Goal: Entertainment & Leisure: Consume media (video, audio)

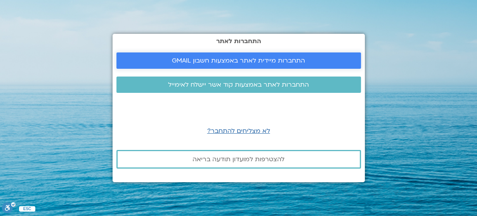
click at [200, 62] on span "התחברות מיידית לאתר באמצעות חשבון GMAIL" at bounding box center [238, 60] width 133 height 7
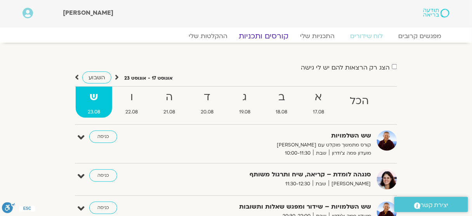
click at [276, 38] on link "קורסים ותכניות" at bounding box center [264, 35] width 68 height 9
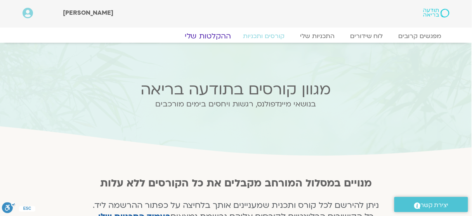
click at [219, 36] on link "ההקלטות שלי" at bounding box center [208, 35] width 65 height 9
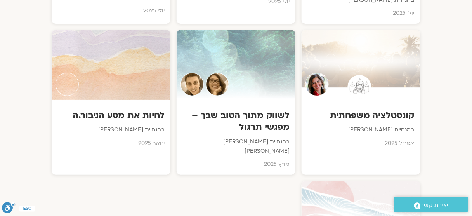
scroll to position [731, 0]
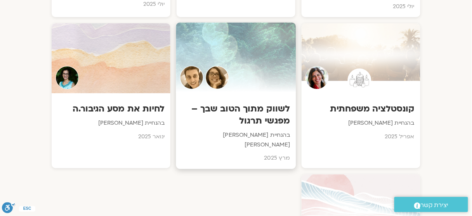
click at [251, 53] on div at bounding box center [236, 58] width 120 height 71
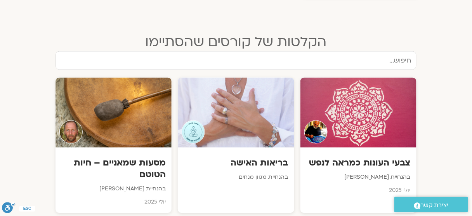
scroll to position [1063, 0]
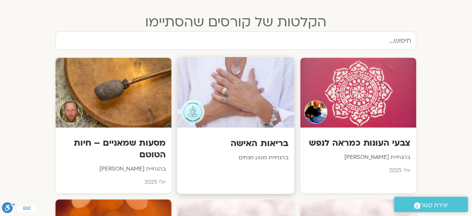
click at [216, 87] on div at bounding box center [236, 92] width 117 height 71
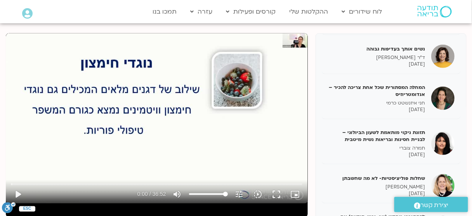
scroll to position [125, 0]
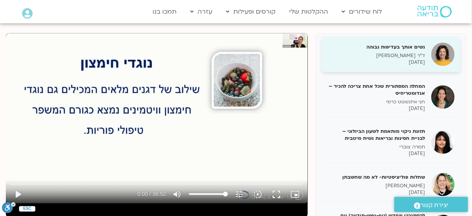
click at [409, 54] on p "ד"ר [PERSON_NAME]" at bounding box center [377, 55] width 98 height 7
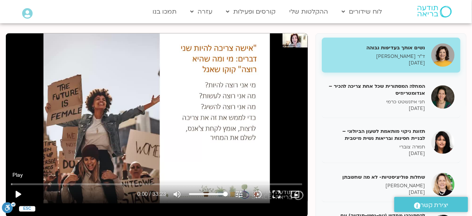
click at [21, 193] on button "play_arrow" at bounding box center [18, 194] width 19 height 19
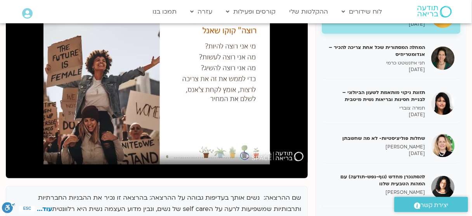
scroll to position [136, 0]
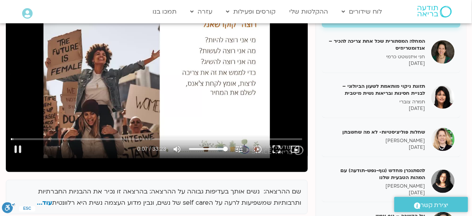
type input "7.135543"
type input "6.27272727272727"
type input "7.266952"
type input "6.27272727272727"
click at [193, 150] on input "Volume" at bounding box center [208, 149] width 39 height 5
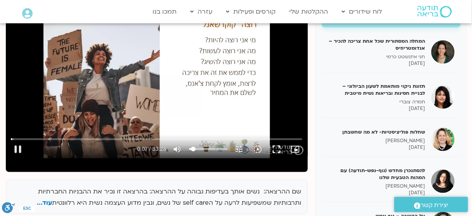
type input "7.986785"
type input "7.72727272727273"
type input "8.004116"
type input "10.6363636363636"
type input "8.020979"
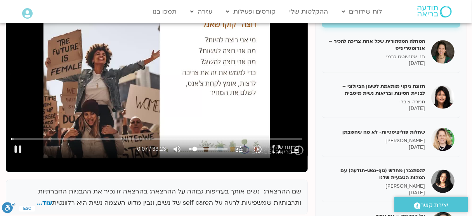
type input "15"
type input "8.03905"
type input "24.4545454545455"
type input "8.054449"
type input "31.7159090909091"
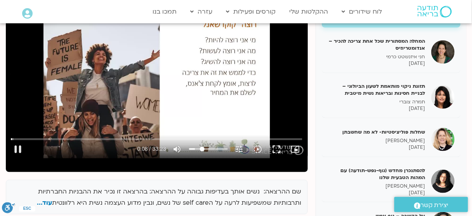
type input "8.071729"
type input "44.0795454545455"
type input "8.087204"
type input "46.2727272727273"
type input "8.10365"
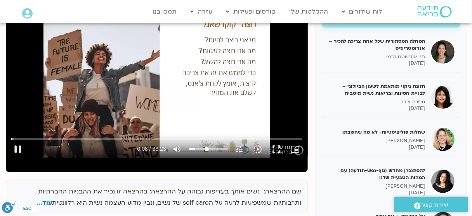
type input "48.4545454545455"
type input "8.121328"
type input "49.1818181818182"
type input "8.137618"
type input "49.8977272727273"
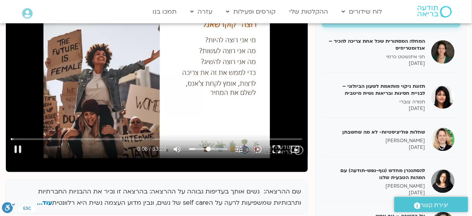
type input "8.154955"
type input "50.625"
type input "8.238292"
type input "51.3636363636364"
type input "8.271741"
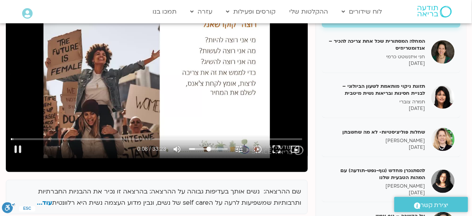
type input "52.0909090909091"
type input "8.303728"
type input "52.8068181818182"
type input "8.321334"
type input "54.2727272727273"
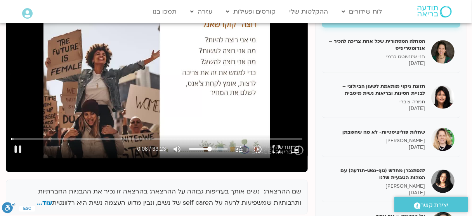
type input "8.337065"
type input "56.4431818181818"
type input "8.37064"
type input "57.1818181818182"
type input "8.38652"
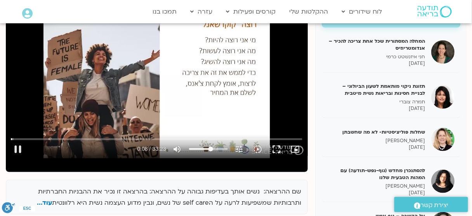
type input "58.6363636363636"
type input "8.404486"
type input "60.0909090909091"
type input "8.420634"
type input "61.5454545454546"
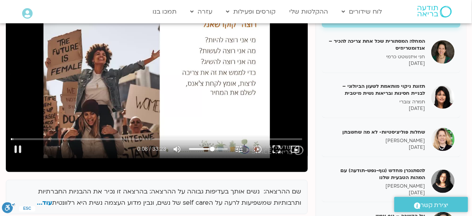
type input "8.438391"
type input "62.2613636363636"
type input "8.454201"
type input "63"
type input "8.471103"
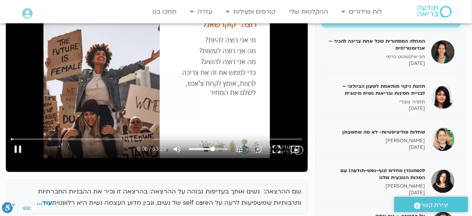
type input "63.7272727272727"
type input "8.487403"
type input "65.8977272727273"
type input "8.503465"
type input "67.3636363636364"
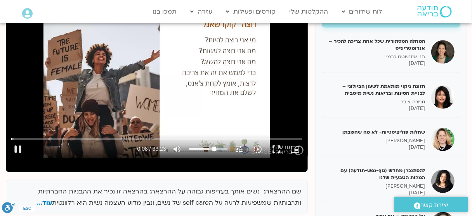
type input "8.52186"
type input "70.9886363636364"
type input "8.536741"
type input "72.4545454545455"
type input "8.55463"
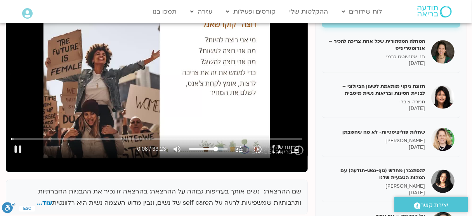
type input "73.9090909090909"
type input "8.57037"
type input "75.3636363636364"
type input "8.586735"
type input "76.8181818181818"
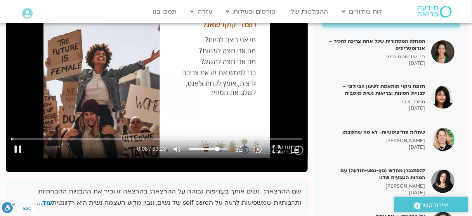
type input "8.604648"
type input "77.5454545454546"
type input "8.620378"
type input "78.2727272727273"
type input "9.780949"
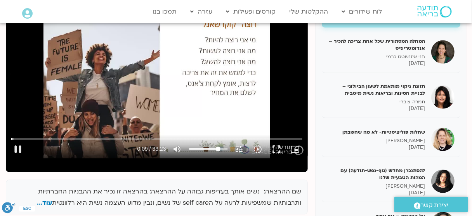
drag, startPoint x: 193, startPoint y: 150, endPoint x: 218, endPoint y: 150, distance: 24.5
type input "78.2727272727273"
click at [218, 150] on input "Volume" at bounding box center [208, 149] width 39 height 5
type input "16.437583"
type input "84.8181818181818"
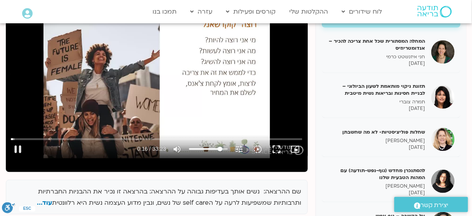
type input "16.45389"
type input "100"
type input "16.61583"
drag, startPoint x: 218, startPoint y: 148, endPoint x: 325, endPoint y: 118, distance: 111.5
type input "100"
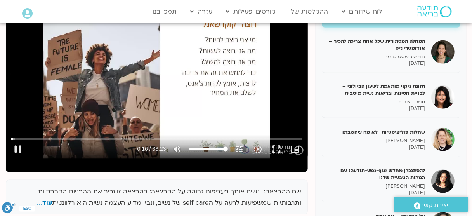
click at [228, 147] on input "Volume" at bounding box center [208, 149] width 39 height 5
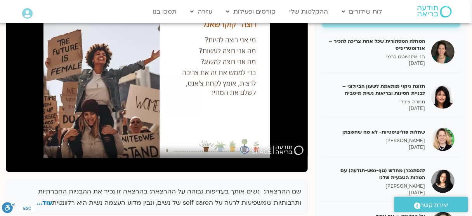
type input "21.353274"
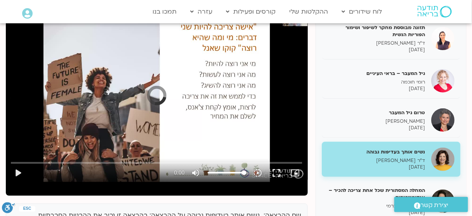
scroll to position [106, 0]
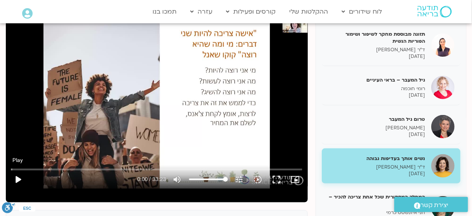
click at [15, 181] on button "play_arrow" at bounding box center [18, 179] width 19 height 19
click at [43, 167] on input "Seek" at bounding box center [156, 169] width 291 height 5
type input "210.787166"
type input "63.7272727272727"
type input "210.915176"
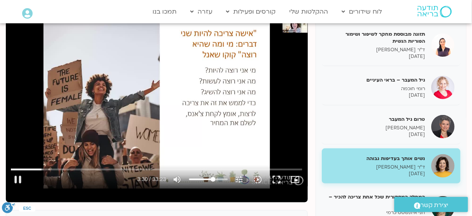
type input "63.7272727272727"
click at [213, 180] on input "Volume" at bounding box center [208, 179] width 39 height 5
type input "212.03161"
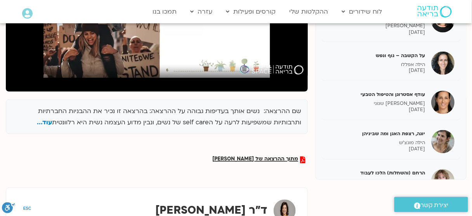
scroll to position [233, 0]
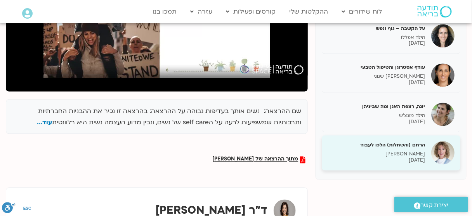
click at [396, 153] on p "[PERSON_NAME]" at bounding box center [377, 154] width 98 height 7
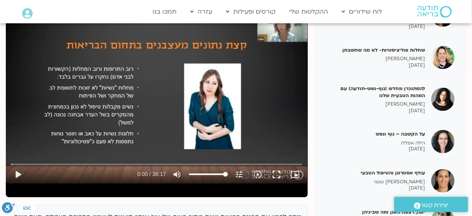
scroll to position [112, 0]
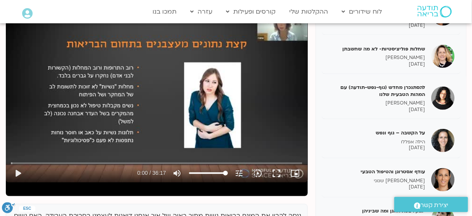
click at [150, 122] on div "Skip Ad play_arrow 0:00 / 36:17 volume_up Mute tune Resolution Auto 360p slow_m…" at bounding box center [157, 97] width 302 height 170
type input "2.235409"
type input "22.2727272727273"
type input "2.366491"
type input "22.2727272727273"
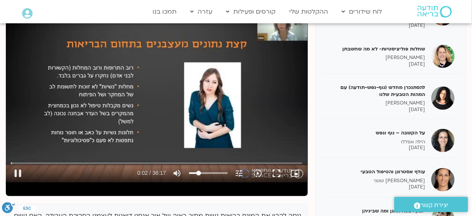
click at [199, 172] on input "Volume" at bounding box center [208, 173] width 39 height 5
type input "3.128163"
type input "21.5454545454545"
type input "3.143951"
type input "20.8181818181818"
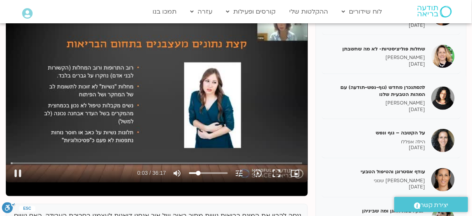
type input "3.160335"
type input "19.3636363636364"
type input "3.176575"
type input "18.6363636363636"
type input "3.193715"
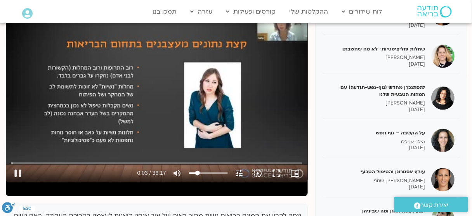
type input "17.1818181818182"
type input "3.209983"
type input "16.4545454545455"
type input "3.244018"
type input "15"
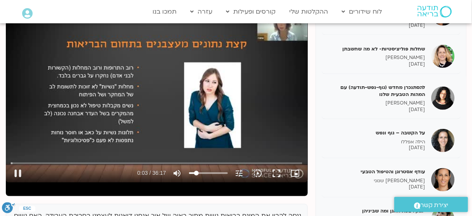
type input "3.310911"
type input "14.2613636363636"
type input "3.344851"
type input "13.5454545454545"
click at [196, 172] on input "Volume" at bounding box center [208, 173] width 39 height 5
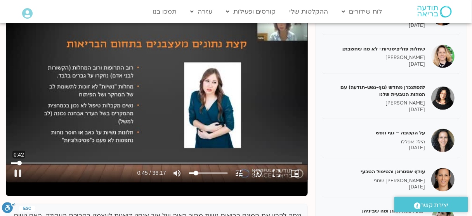
click at [19, 162] on input "Seek" at bounding box center [156, 163] width 291 height 5
type input "46.878133"
type input "30.2727272727273"
type input "46.893145"
type input "44.0795454545455"
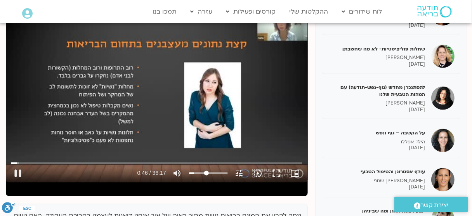
type input "46.9101"
type input "55.7272727272727"
type input "46.928061"
type input "68.8068181818182"
type input "46.94397"
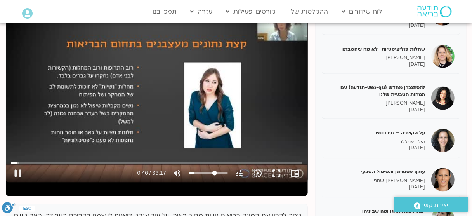
type input "71.7159090909091"
type input "46.960885"
type input "72.4545454545455"
type input "46.977287"
type input "73.1818181818182"
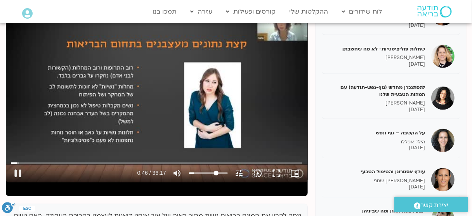
type input "47.043999"
type input "72.4545454545455"
type input "47.05934"
type input "71.7159090909091"
type input "47.077848"
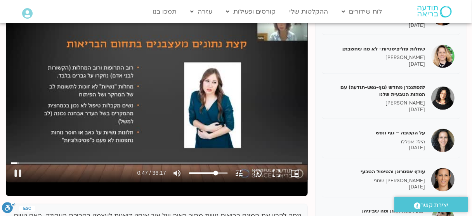
type input "70.9886363636364"
type input "47.093874"
type input "70.2727272727273"
type input "47.127536"
type input "68.8068181818182"
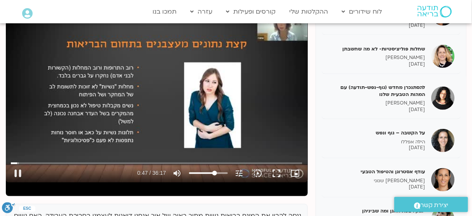
type input "47.143575"
type input "68.0795454545455"
type input "47.21014"
type input "67.3636363636364"
type input "47.385009"
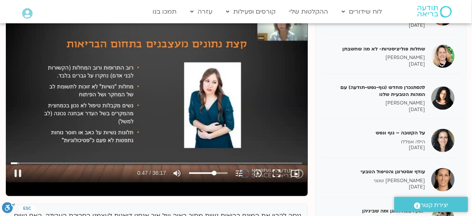
drag, startPoint x: 197, startPoint y: 172, endPoint x: 214, endPoint y: 177, distance: 18.5
type input "67.3636363636364"
click at [214, 176] on input "Volume" at bounding box center [208, 173] width 39 height 5
type input "50.327613"
type input "55"
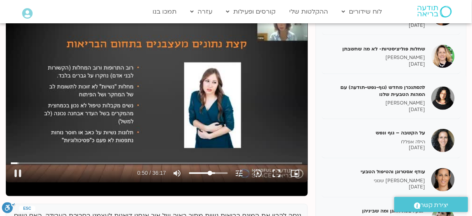
type input "50.343107"
type input "40.4545454545455"
type input "50.359916"
type input "19.3636363636364"
type input "50.377209"
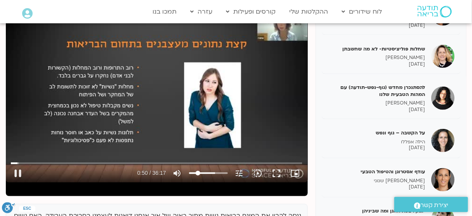
type input "8.45454545454546"
type input "50.393248"
type input "0"
type input "51.749092"
type input "1.18181818181818"
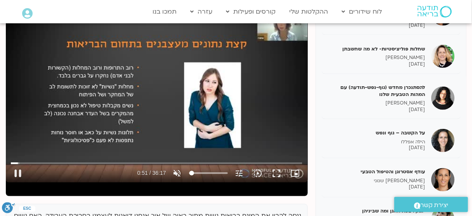
type input "51.765834"
type input "7"
type input "52.41085"
type input "7.72727272727273"
type input "52.444864"
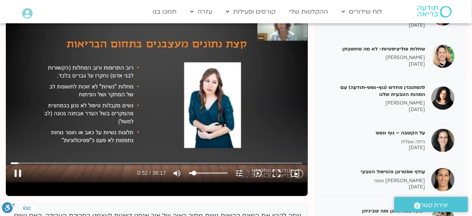
type input "8.45454545454546"
type input "52.493507"
type input "9.18181818181818"
type input "52.577749"
type input "9.89772727272727"
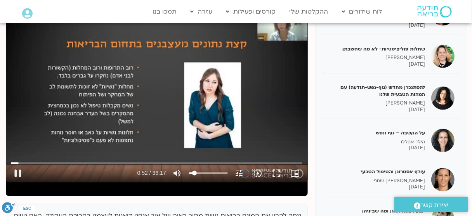
type input "52.61048"
type input "10.6363636363636"
type input "52.677986"
type input "12.0909090909091"
type input "52.761952"
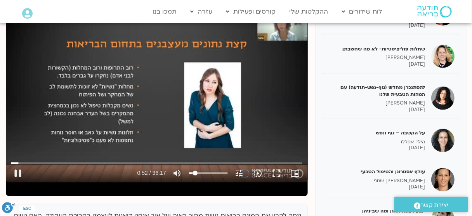
type input "12.8068181818182"
type input "53.044727"
type input "13.5454545454545"
type input "53.093922"
type input "14.2613636363636"
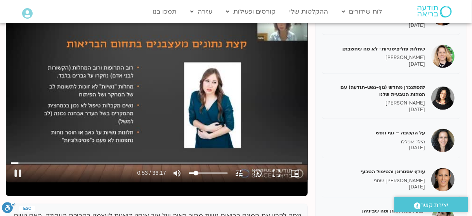
type input "53.210971"
type input "15"
type input "53.24484"
type input "15.7272727272727"
type input "53.278391"
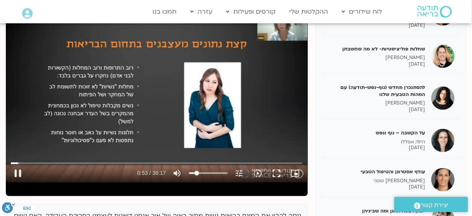
type input "16.4545454545455"
type input "53.310767"
type input "17.1818181818182"
type input "53.394316"
type input "17.9090909090909"
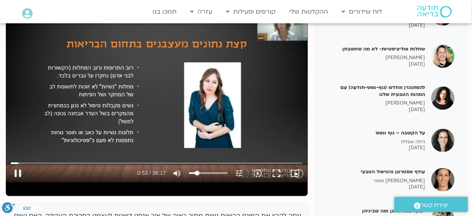
type input "53.510231"
type input "18.6363636363636"
type input "53.576476"
type input "20.0909090909091"
type input "53.593681"
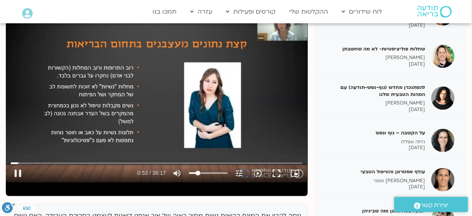
type input "21.5454545454545"
type input "53.610031"
type input "24.4545454545455"
type input "53.626152"
type input "28.0909090909091"
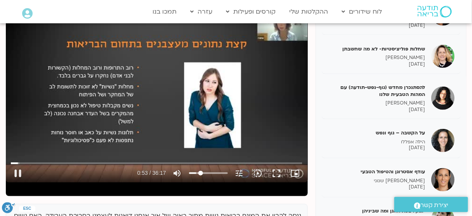
type input "53.643122"
type input "29.5340909090909"
type input "53.659888"
type input "30.2727272727273"
type input "53.677656"
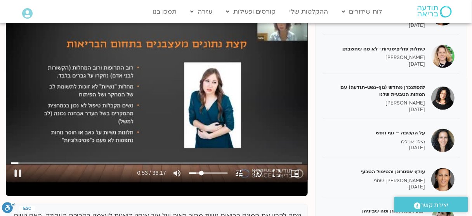
type input "31"
type input "53.693761"
type input "31.7159090909091"
type input "53.777529"
type input "32.4431818181818"
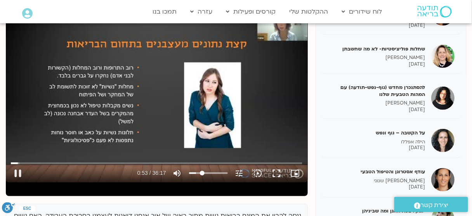
type input "53.811073"
type input "33.9090909090909"
type input "54.061826"
type input "33.1818181818182"
type input "54.593987"
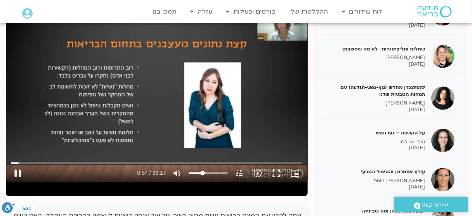
type input "31.7159090909091"
type input "54.660561"
type input "31"
type input "54.693923"
type input "30.2727272727273"
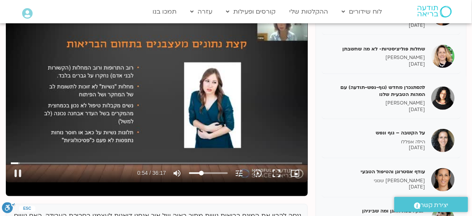
type input "54.743412"
type input "29.5340909090909"
type input "54.759347"
type input "28.8068181818182"
type input "54.809851"
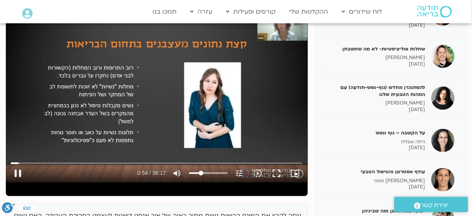
type input "28.0909090909091"
type input "55.044275"
drag, startPoint x: 214, startPoint y: 172, endPoint x: 201, endPoint y: 173, distance: 13.2
type input "28.0909090909091"
click at [201, 173] on input "Volume" at bounding box center [208, 173] width 39 height 5
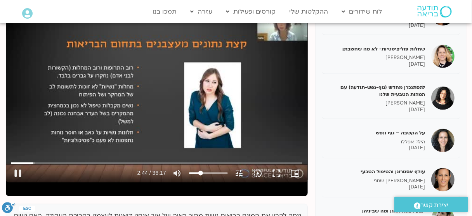
click at [47, 80] on div "Skip Ad 25:44 pause 2:44 / 36:17 volume_up Mute tune Resolution Auto 360p slow_…" at bounding box center [157, 97] width 302 height 170
type input "164.648179"
